Goal: Task Accomplishment & Management: Use online tool/utility

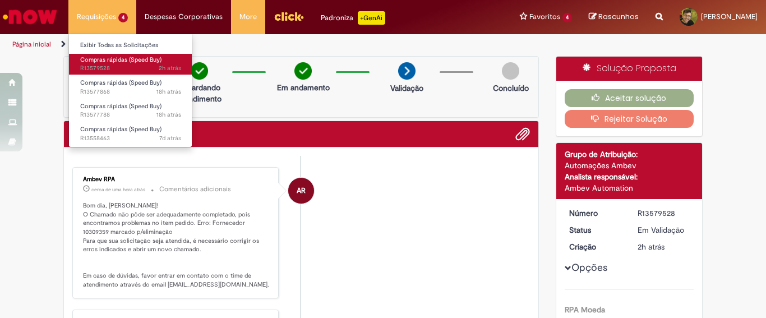
click at [118, 62] on span "Compras rápidas (Speed Buy)" at bounding box center [120, 60] width 81 height 8
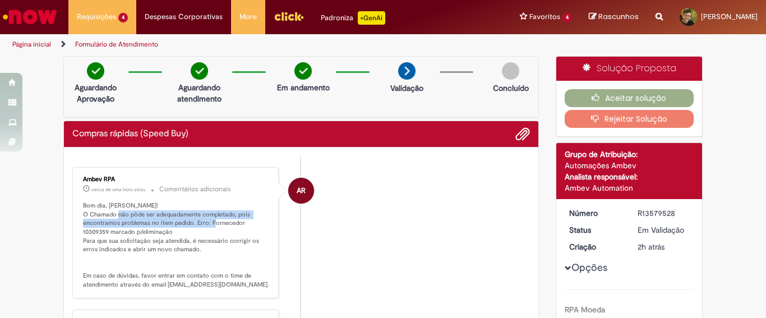
drag, startPoint x: 137, startPoint y: 216, endPoint x: 237, endPoint y: 218, distance: 100.5
click at [237, 218] on p "Bom dia, [PERSON_NAME]! O Chamado não pôde ser adequadamente completado, pois e…" at bounding box center [176, 245] width 187 height 88
click at [175, 218] on p "Bom dia, [PERSON_NAME]! O Chamado não pôde ser adequadamente completado, pois e…" at bounding box center [176, 245] width 187 height 88
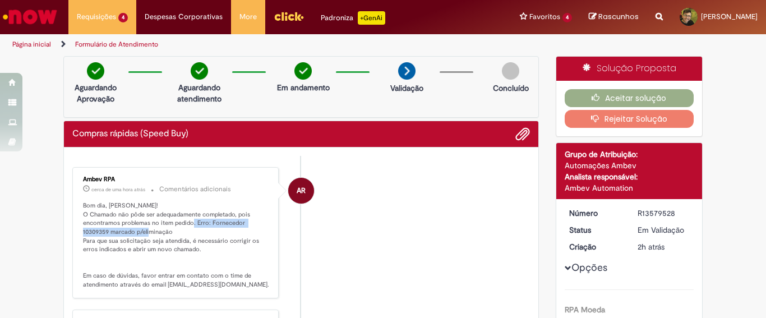
drag, startPoint x: 205, startPoint y: 224, endPoint x: 227, endPoint y: 233, distance: 23.9
click at [227, 233] on p "Bom dia, [PERSON_NAME]! O Chamado não pôde ser adequadamente completado, pois e…" at bounding box center [176, 245] width 187 height 88
click at [205, 235] on p "Bom dia, [PERSON_NAME]! O Chamado não pôde ser adequadamente completado, pois e…" at bounding box center [176, 245] width 187 height 88
drag, startPoint x: 108, startPoint y: 232, endPoint x: 168, endPoint y: 235, distance: 59.5
click at [167, 235] on p "Bom dia, [PERSON_NAME]! O Chamado não pôde ser adequadamente completado, pois e…" at bounding box center [176, 245] width 187 height 88
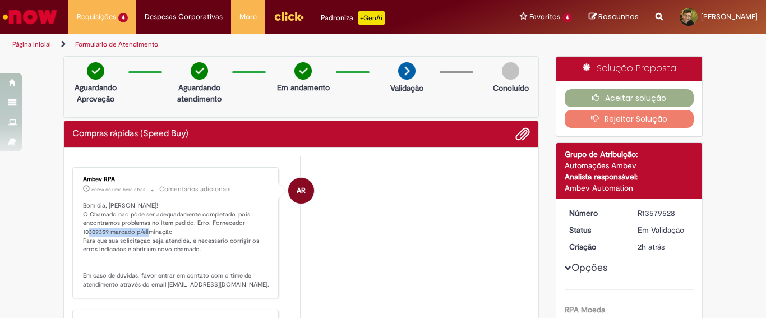
click at [172, 236] on p "Bom dia, [PERSON_NAME]! O Chamado não pôde ser adequadamente completado, pois e…" at bounding box center [176, 245] width 187 height 88
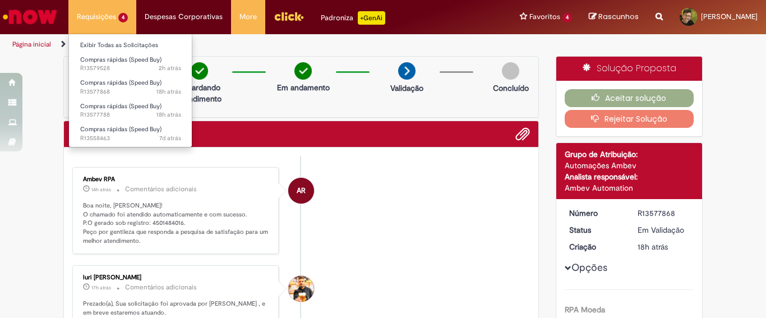
click at [107, 19] on li "Requisições 4 Exibir Todas as Solicitações Compras rápidas (Speed Buy) 2h atrás…" at bounding box center [102, 17] width 68 height 34
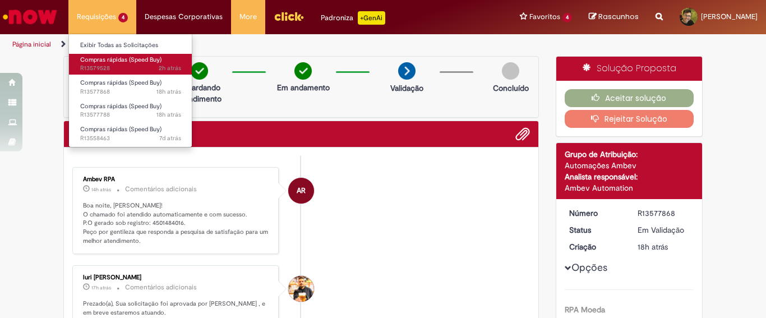
click at [105, 61] on span "Compras rápidas (Speed Buy)" at bounding box center [120, 60] width 81 height 8
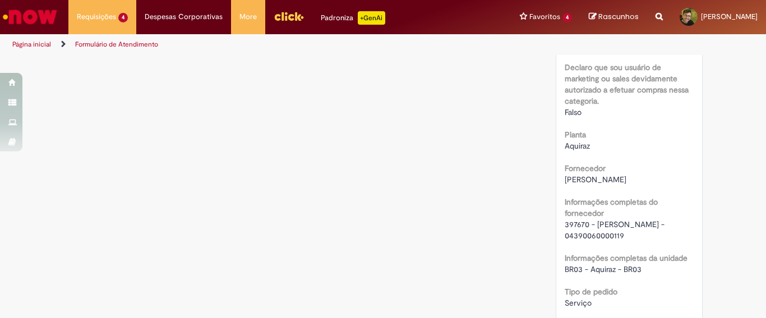
scroll to position [778, 0]
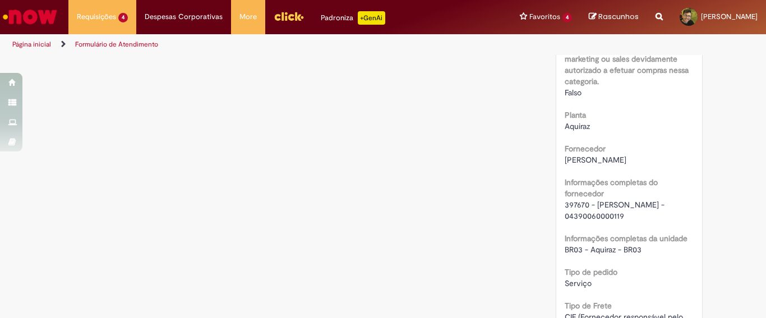
drag, startPoint x: 561, startPoint y: 240, endPoint x: 628, endPoint y: 242, distance: 67.4
click at [628, 222] on div "397670 - [PERSON_NAME] - 04390060000119" at bounding box center [630, 210] width 130 height 22
copy span "04390060000119"
